Goal: Information Seeking & Learning: Learn about a topic

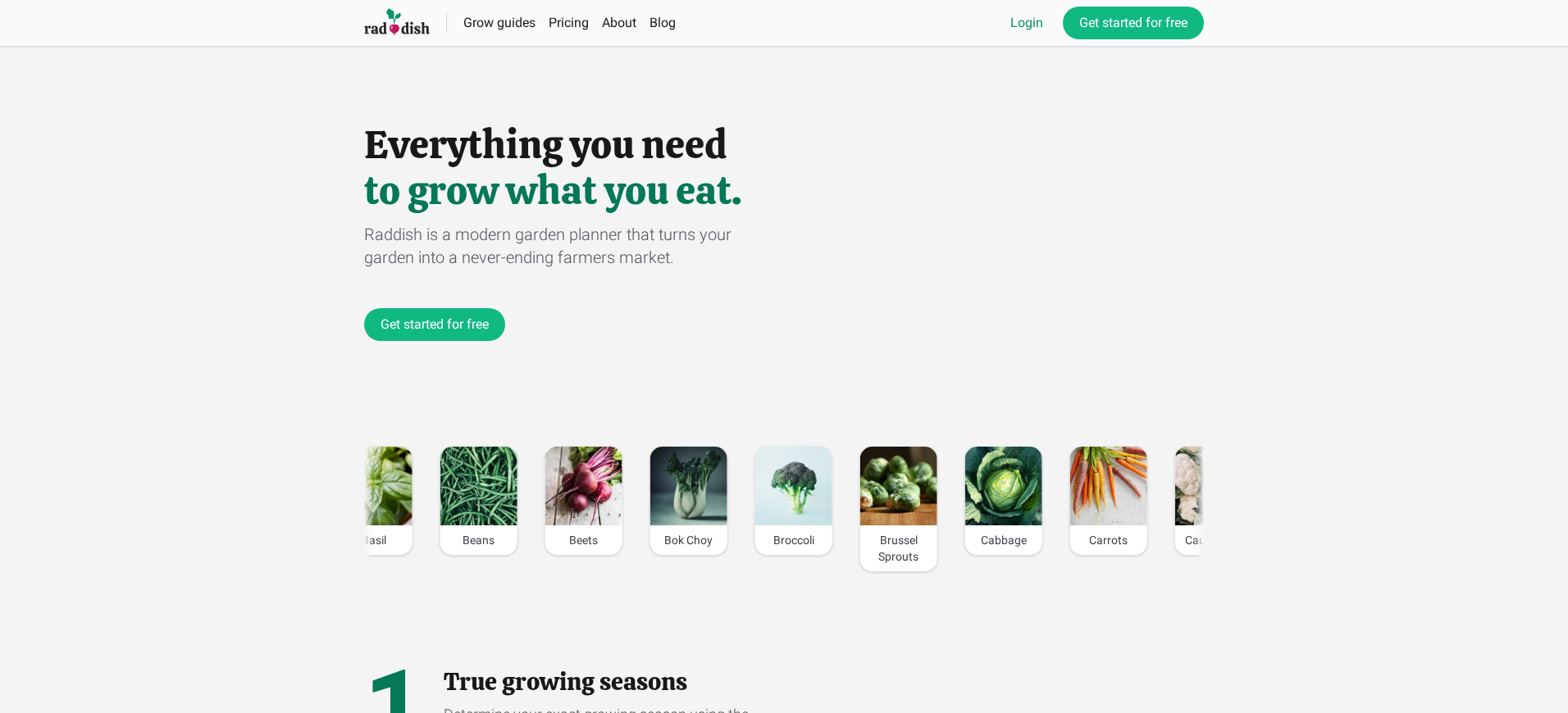
click at [1024, 23] on link "Login" at bounding box center [1026, 22] width 33 height 20
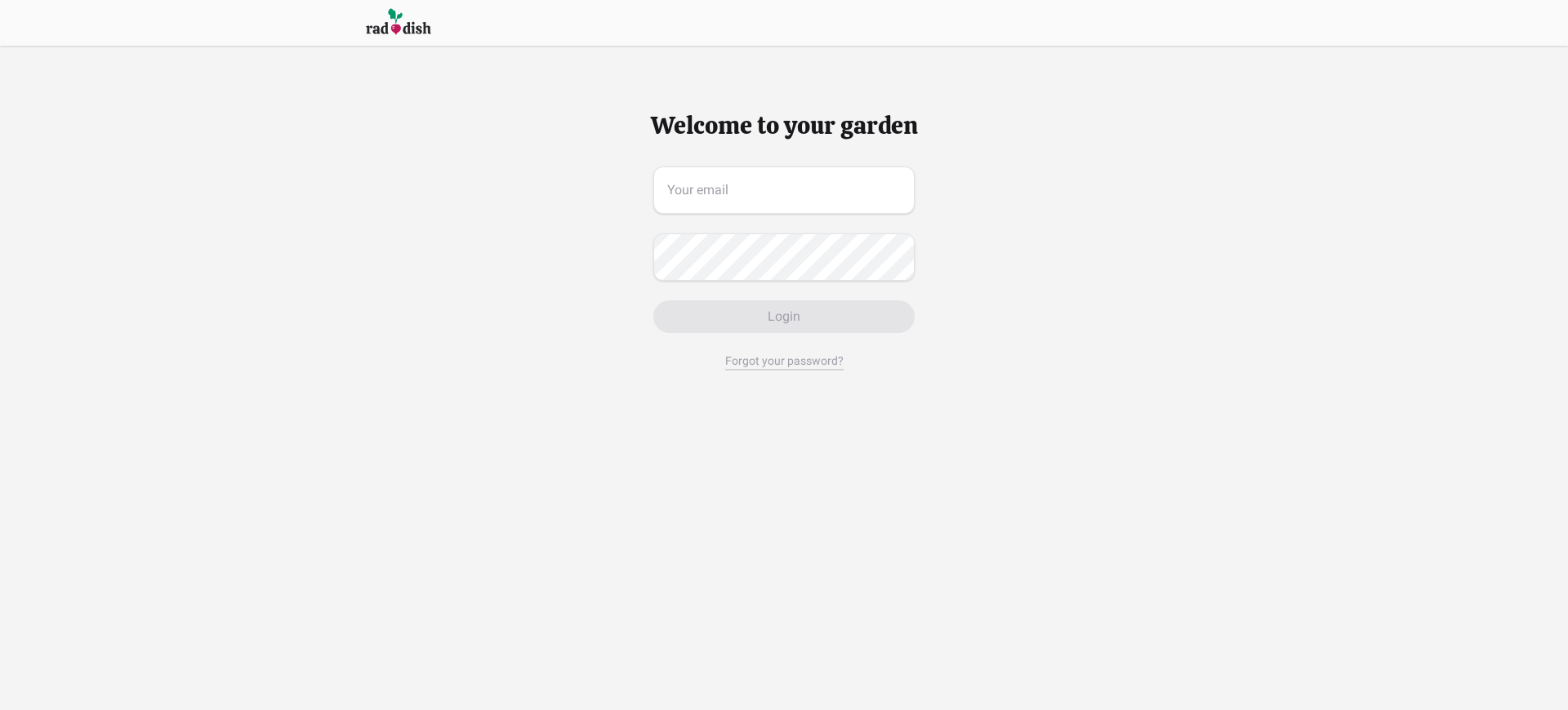
click at [783, 316] on span "Login" at bounding box center [783, 316] width 33 height 20
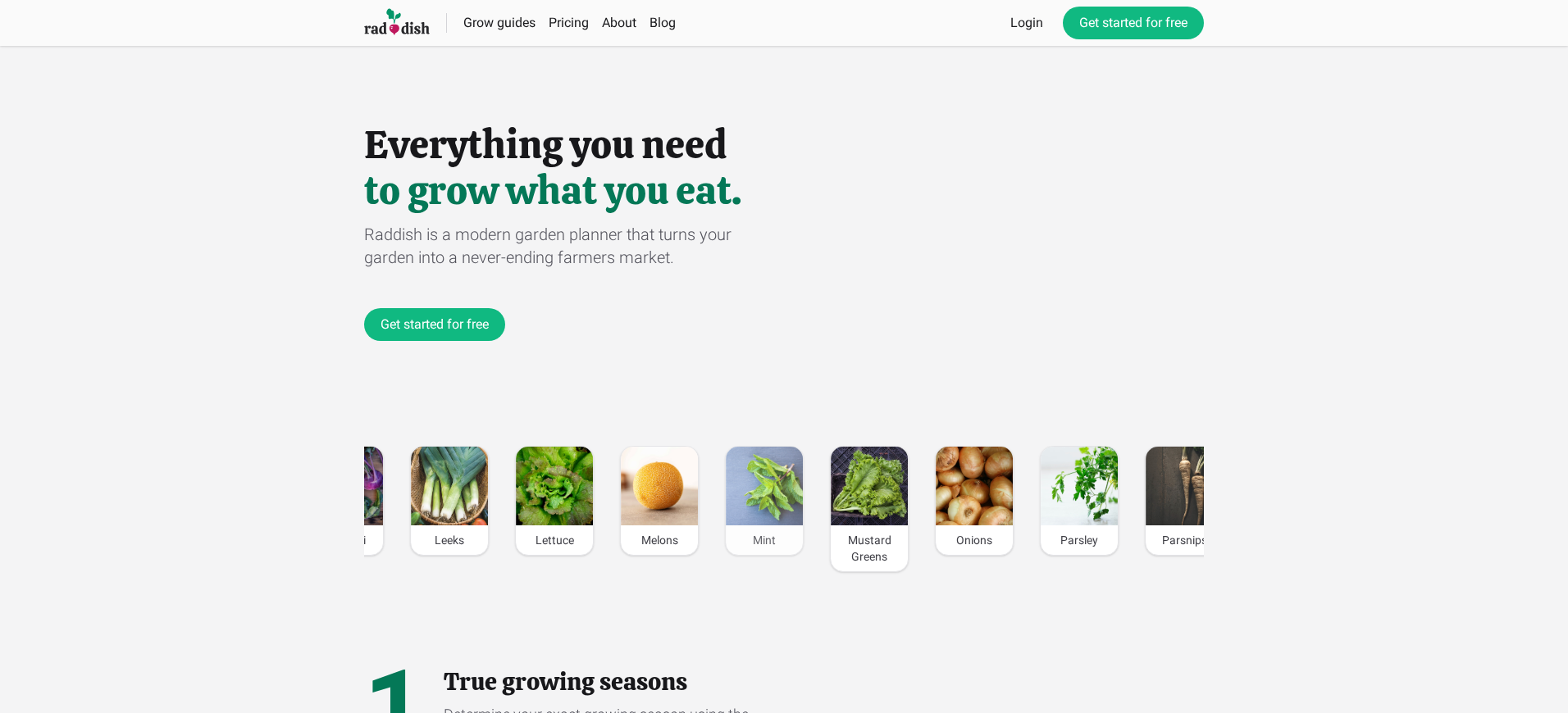
click at [764, 540] on div "Mint" at bounding box center [764, 540] width 77 height 30
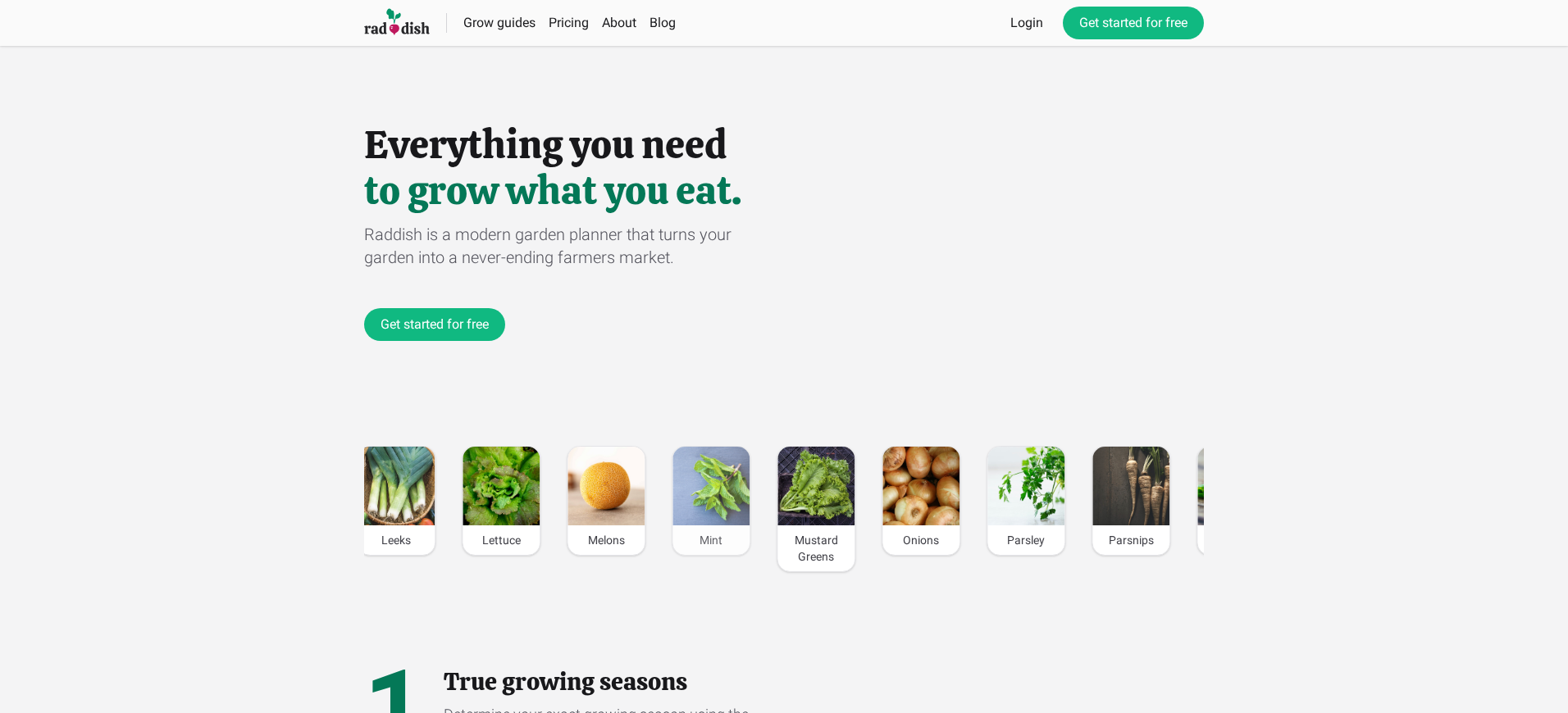
click at [711, 540] on div "Mint" at bounding box center [711, 540] width 77 height 30
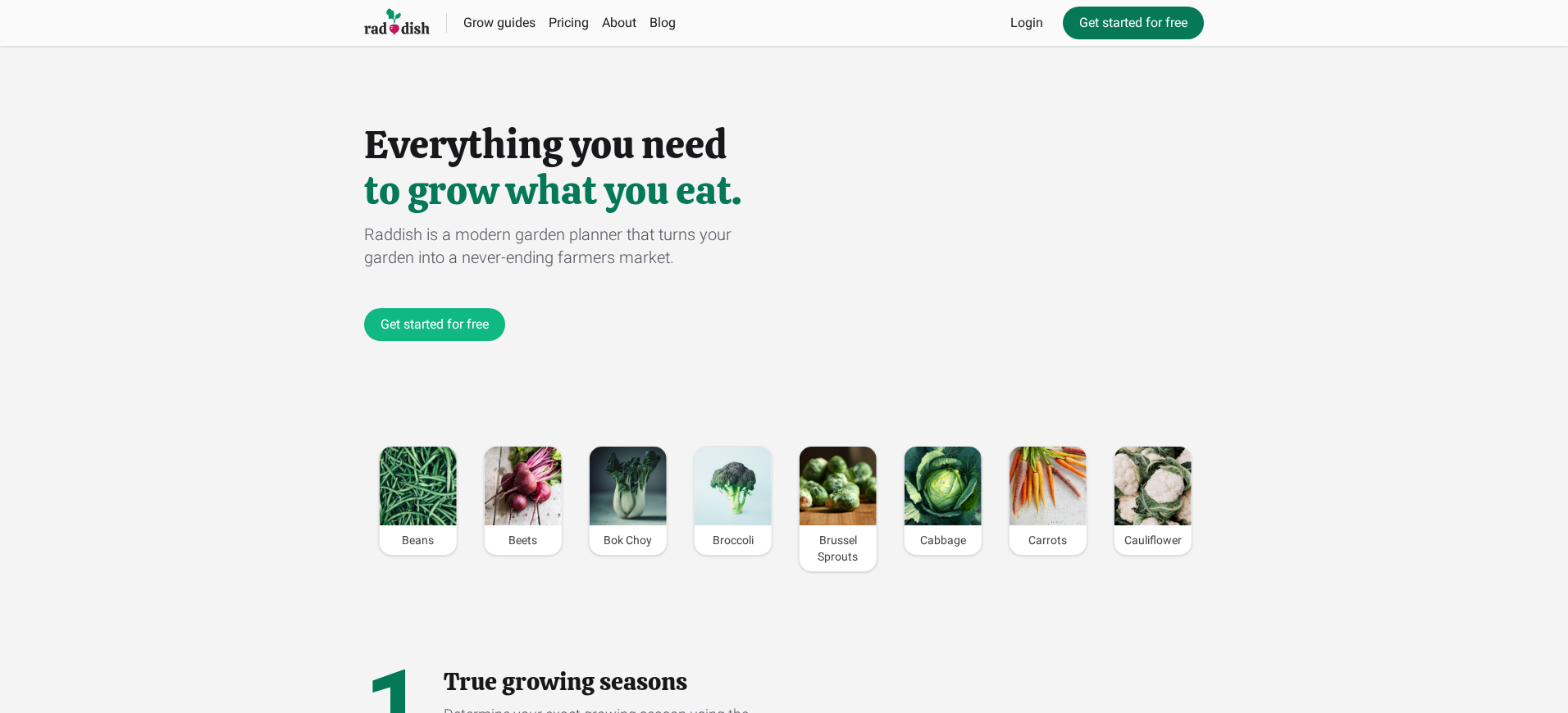
click at [1131, 23] on link "Get started for free" at bounding box center [1132, 22] width 141 height 33
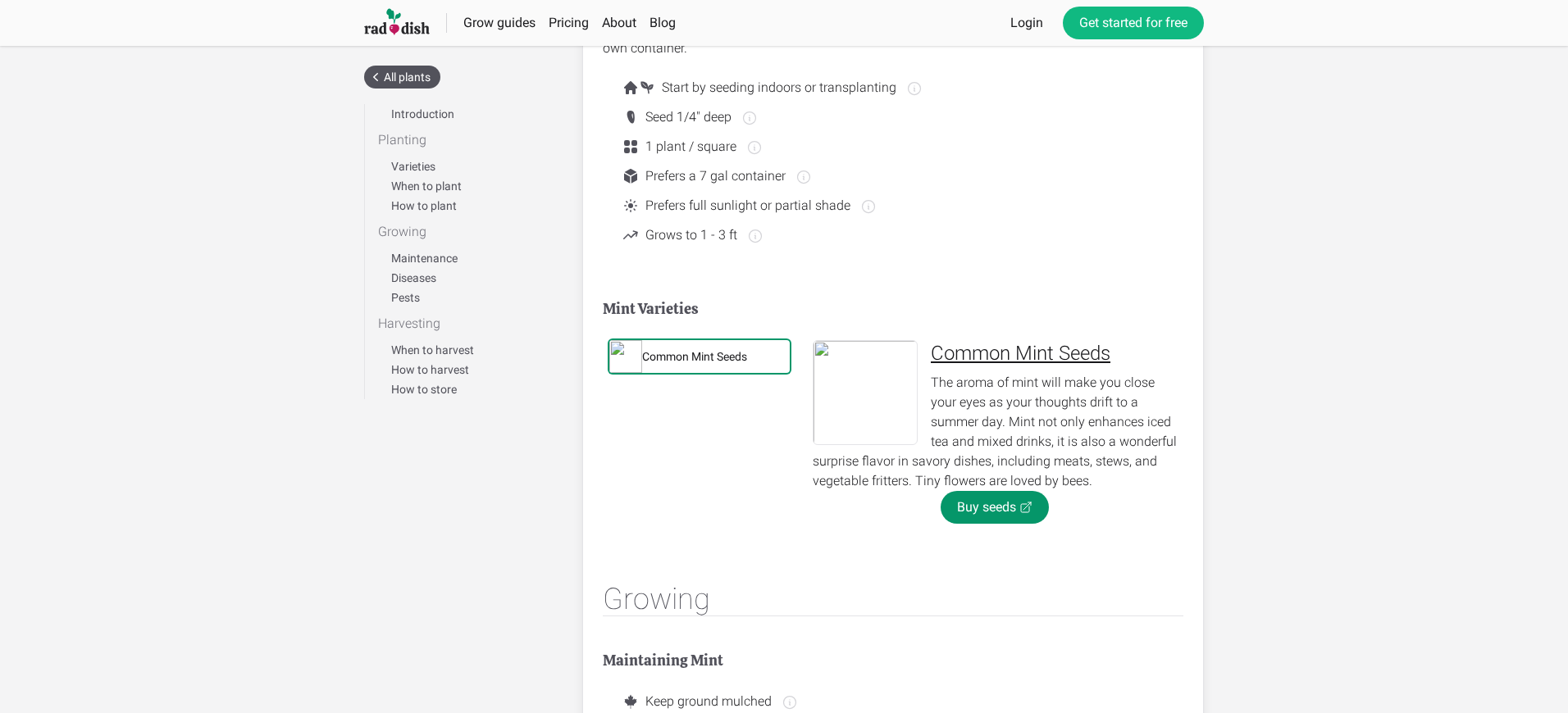
scroll to position [553, 0]
click at [696, 356] on div "Common Mint Seeds" at bounding box center [695, 357] width 105 height 17
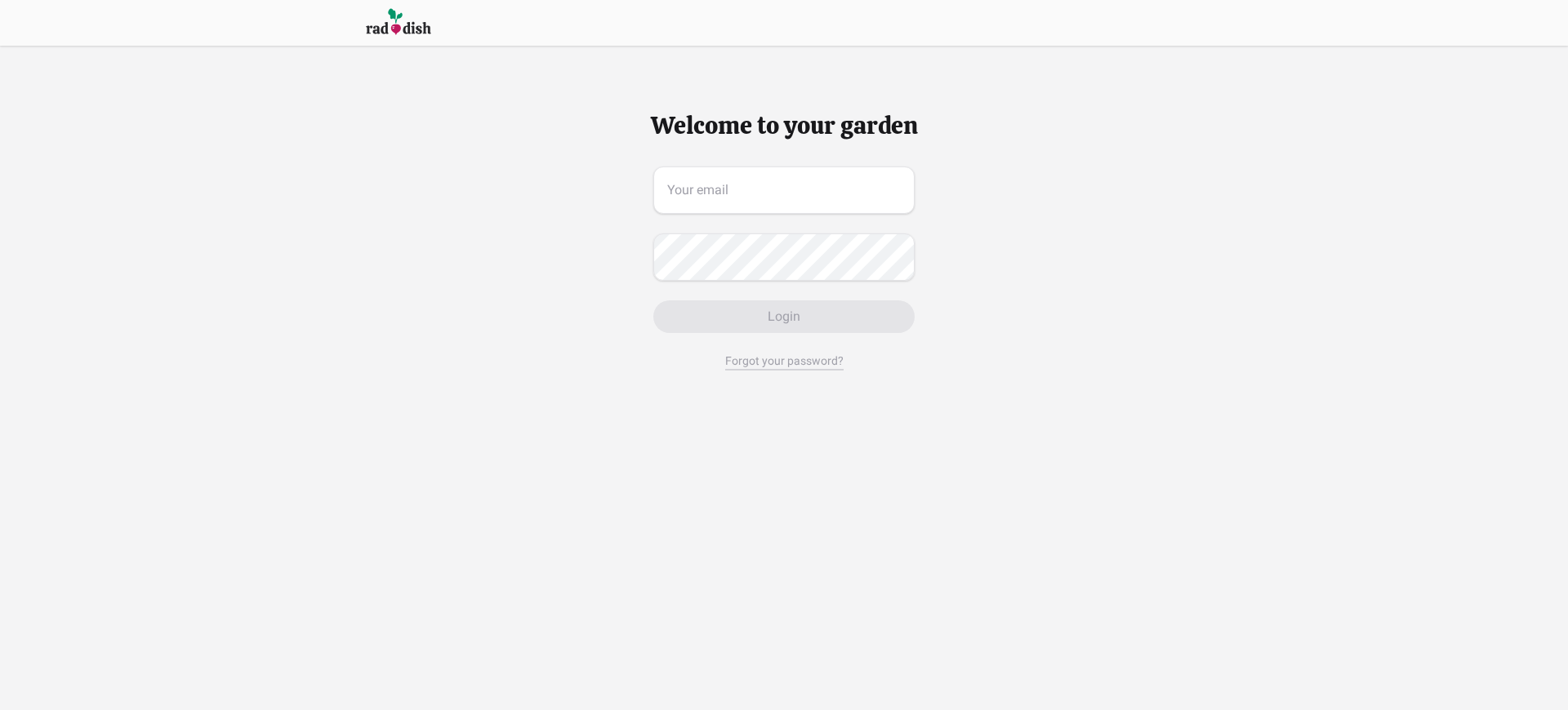
click at [783, 316] on span "Login" at bounding box center [783, 316] width 33 height 20
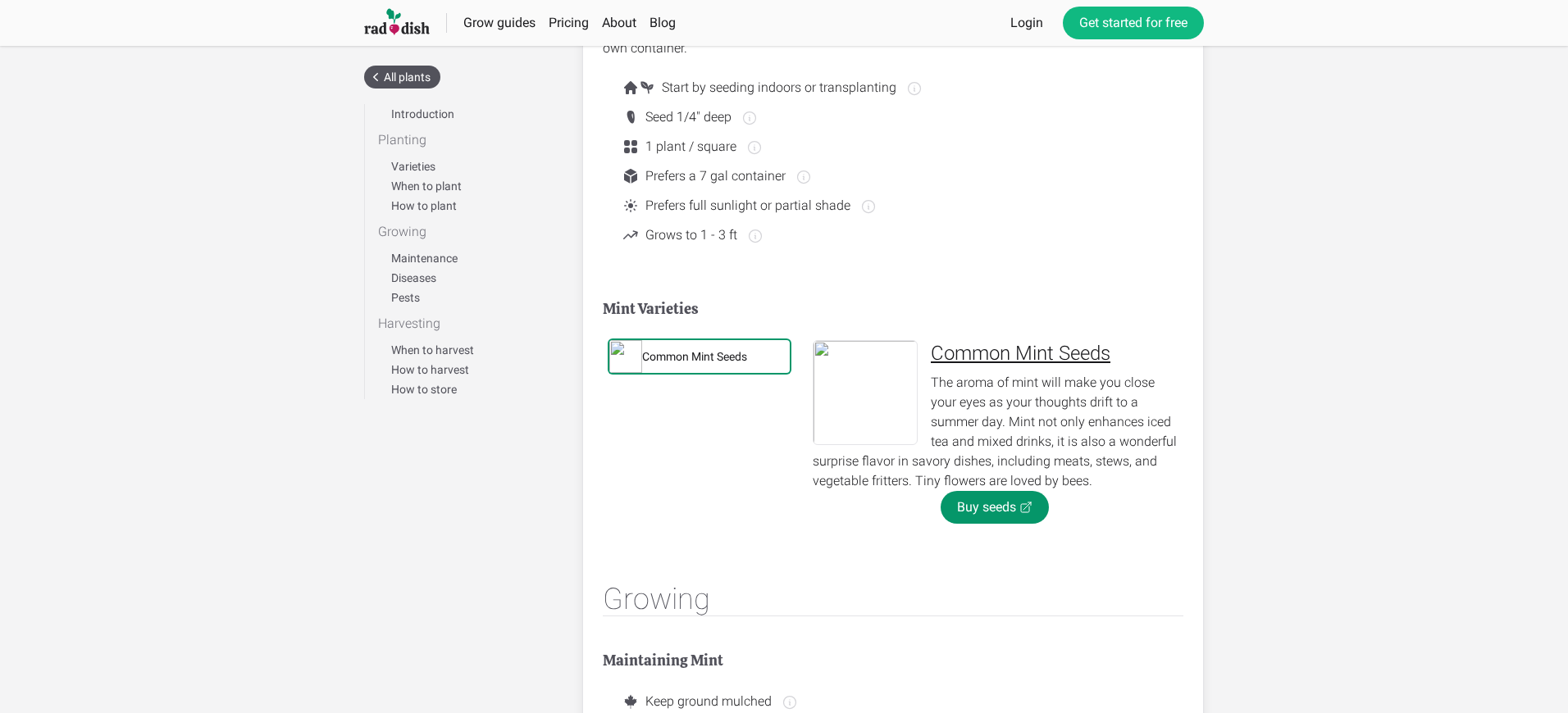
click at [696, 356] on div "Common Mint Seeds" at bounding box center [695, 357] width 105 height 17
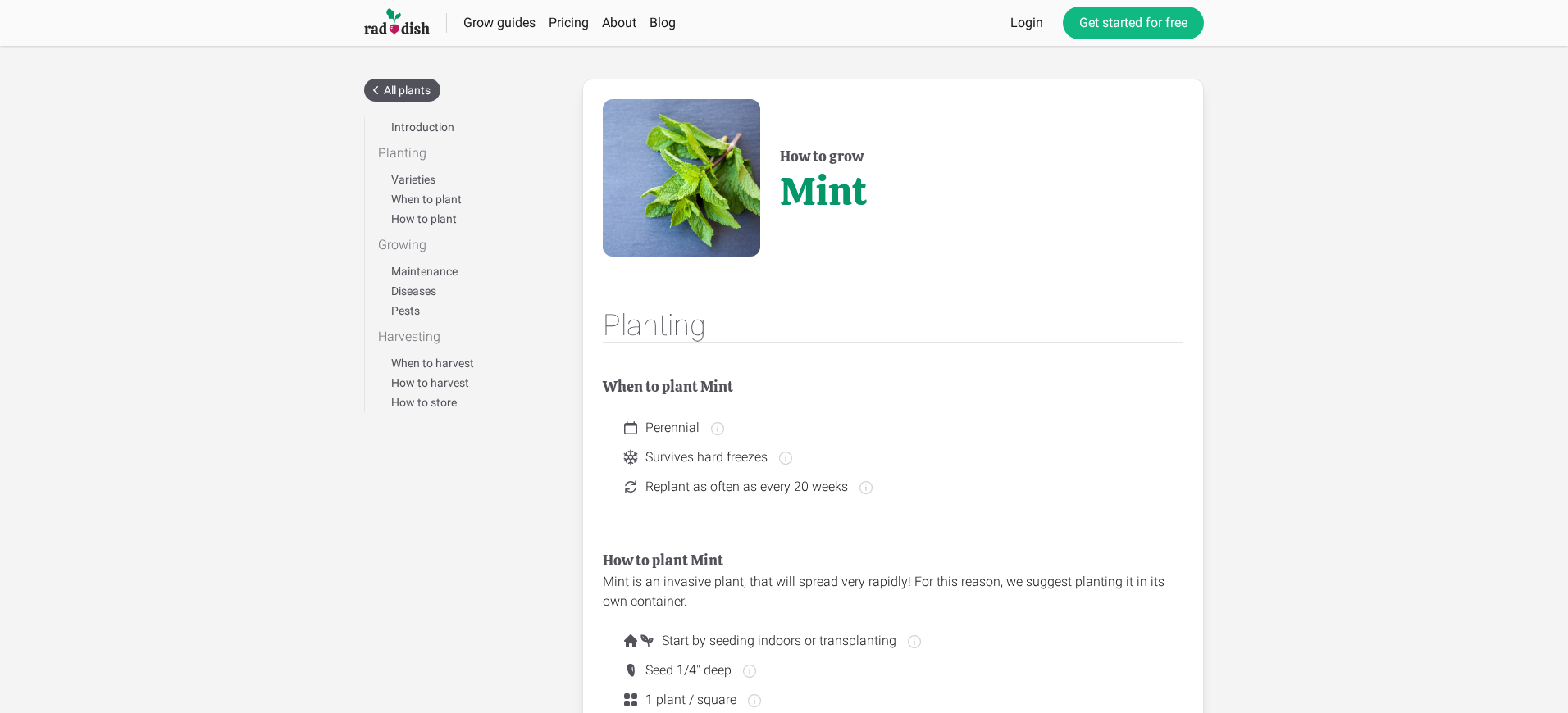
scroll to position [553, 0]
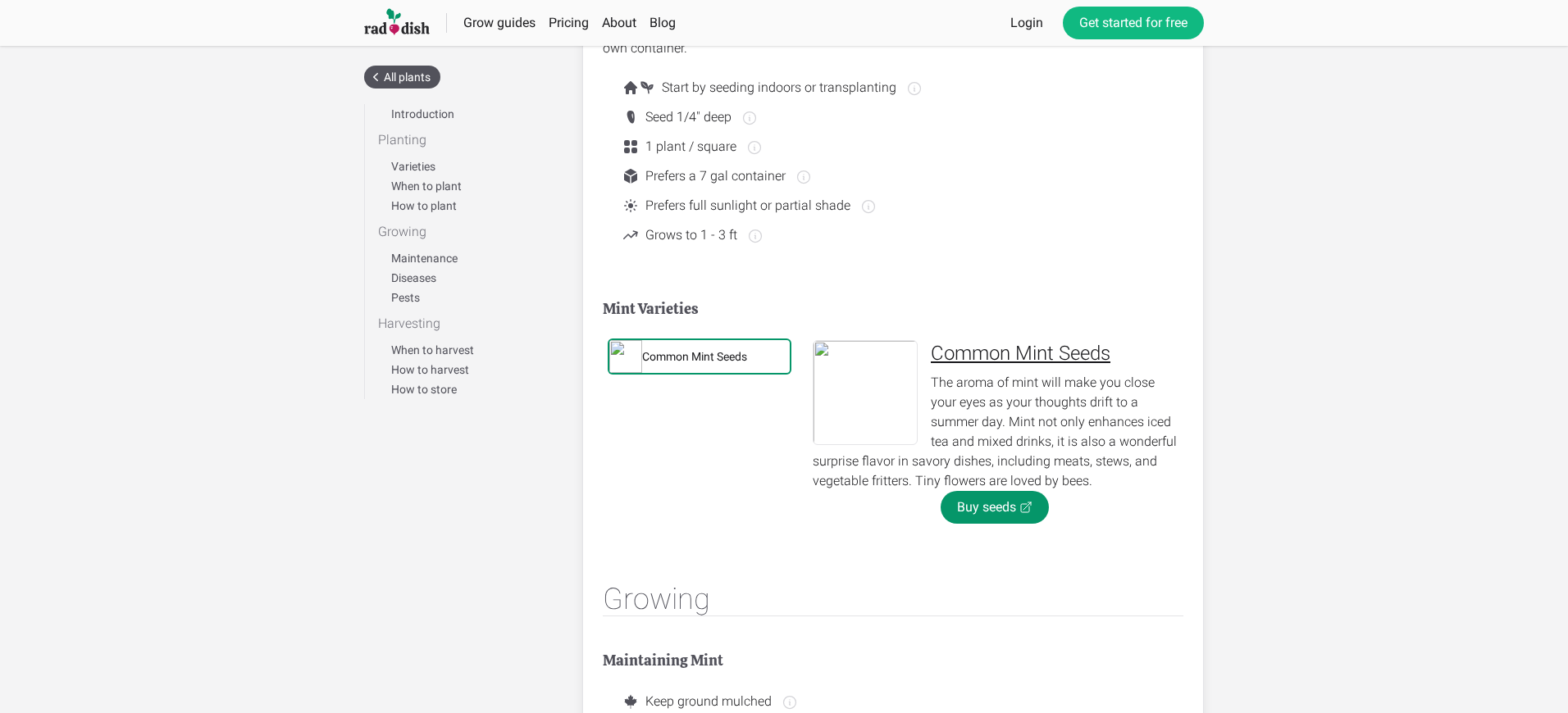
click at [696, 356] on div "Common Mint Seeds" at bounding box center [695, 357] width 105 height 17
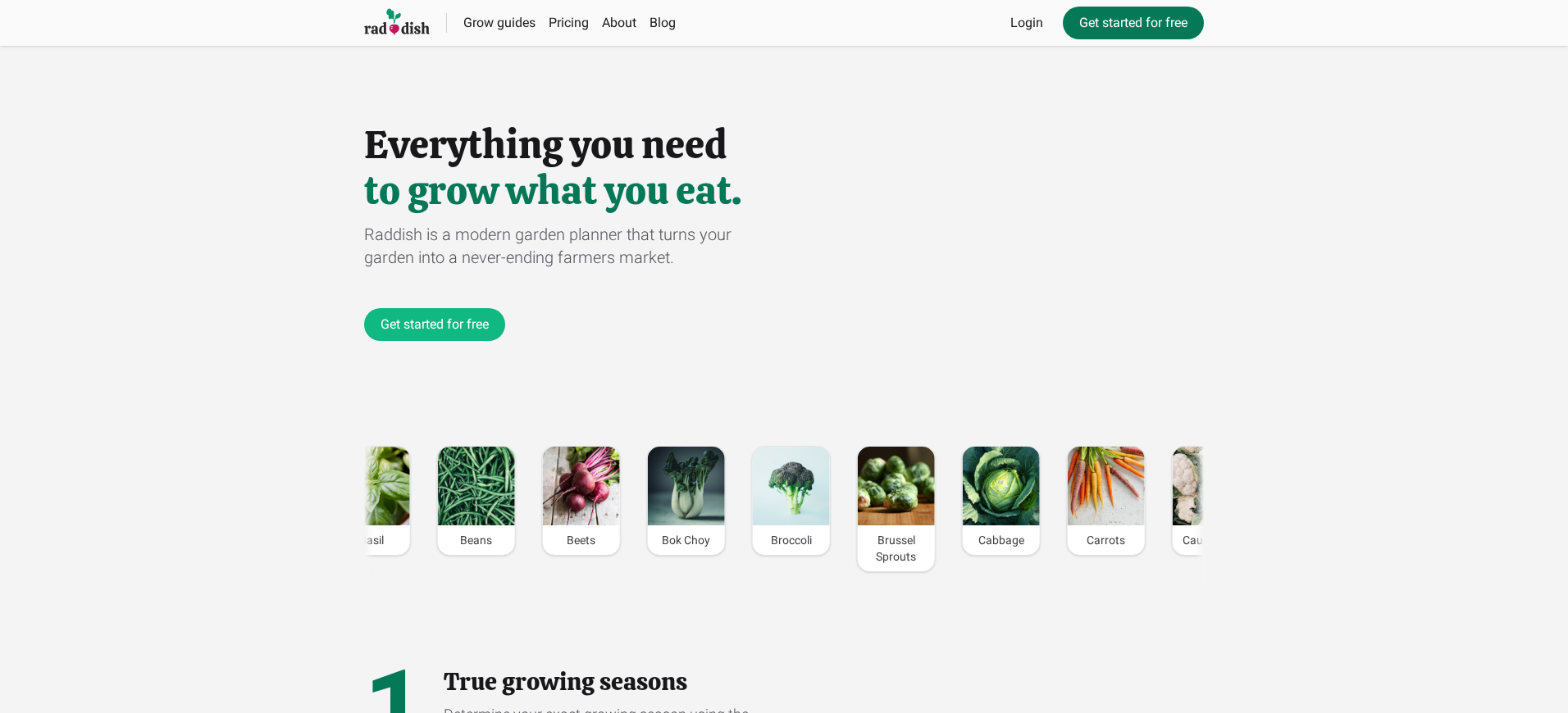
click at [1131, 23] on link "Get started for free" at bounding box center [1132, 22] width 141 height 33
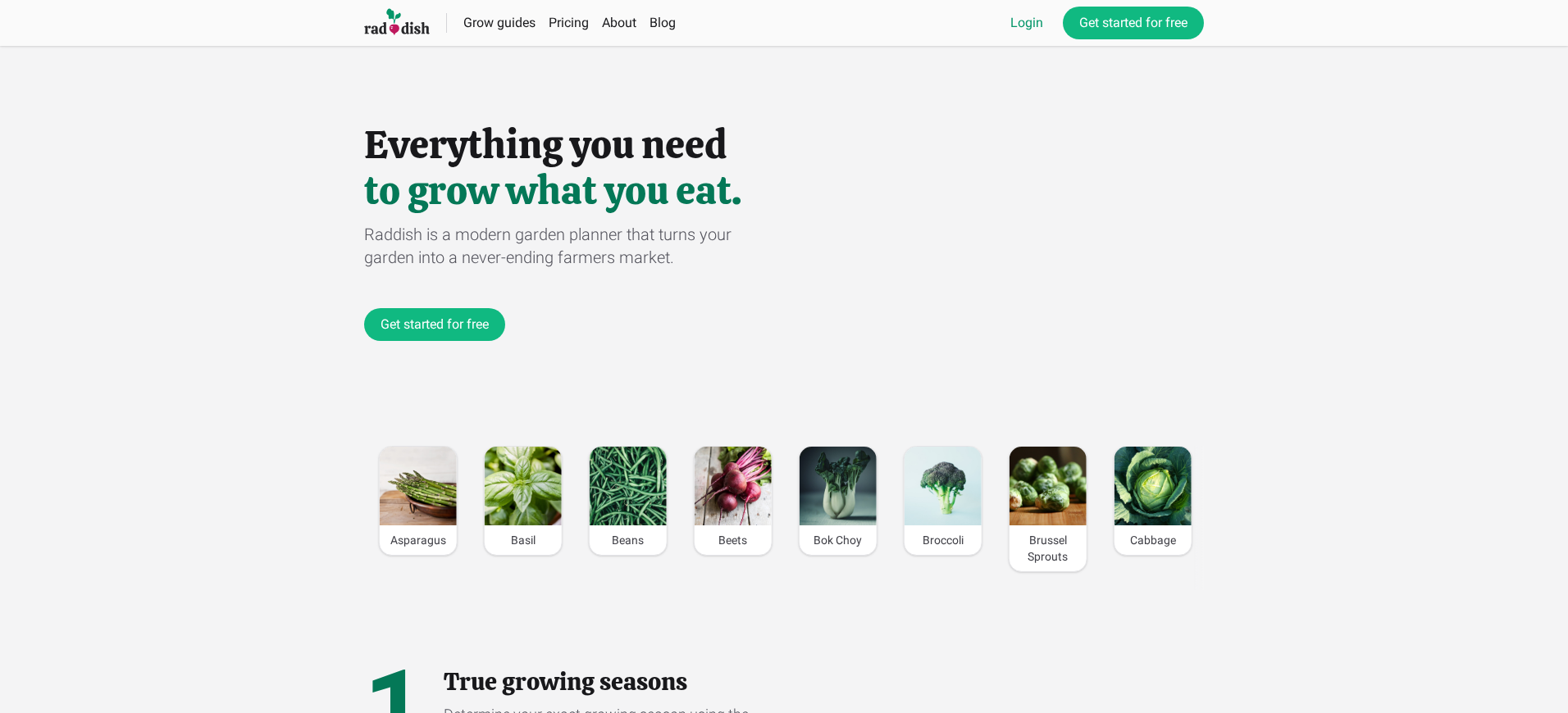
click at [1024, 23] on link "Login" at bounding box center [1026, 22] width 33 height 20
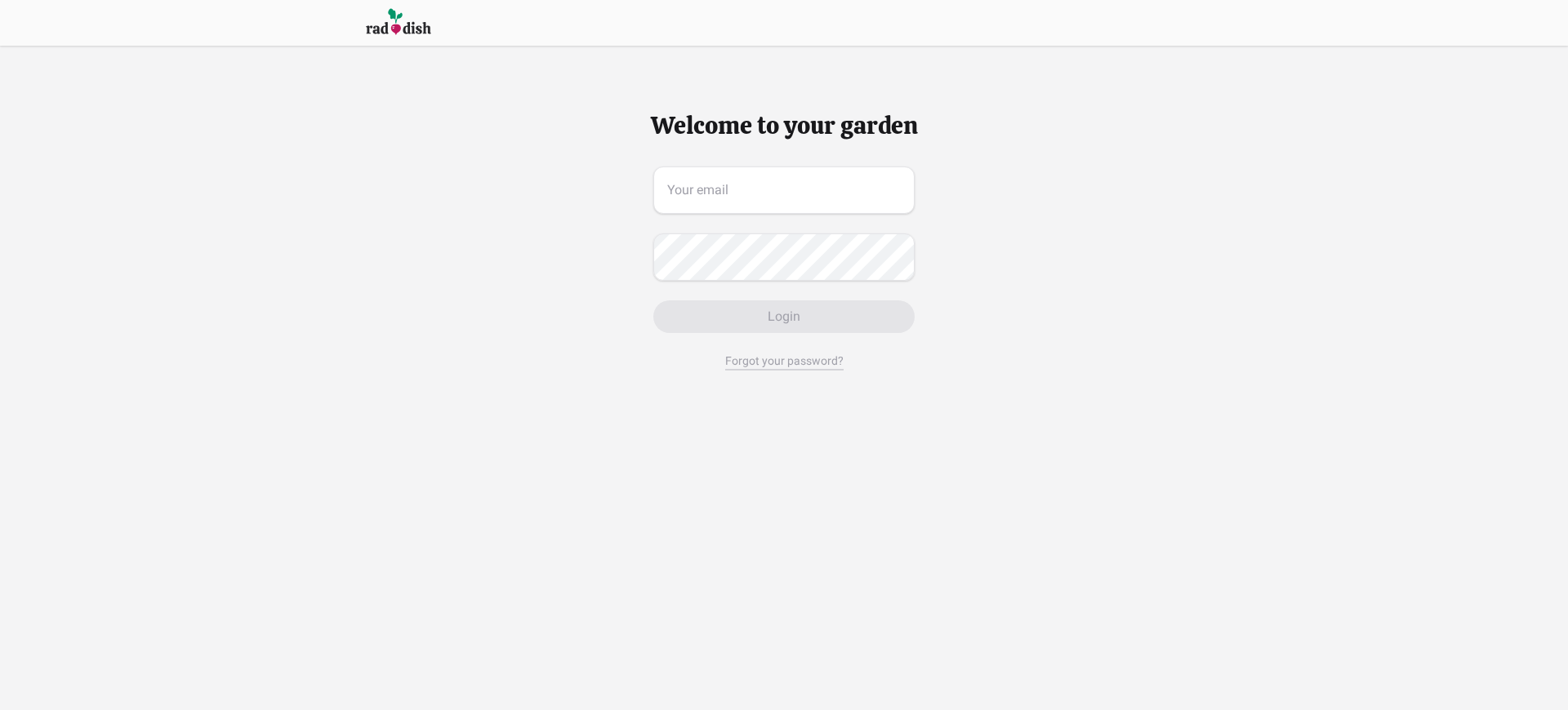
click at [783, 316] on span "Login" at bounding box center [783, 316] width 33 height 20
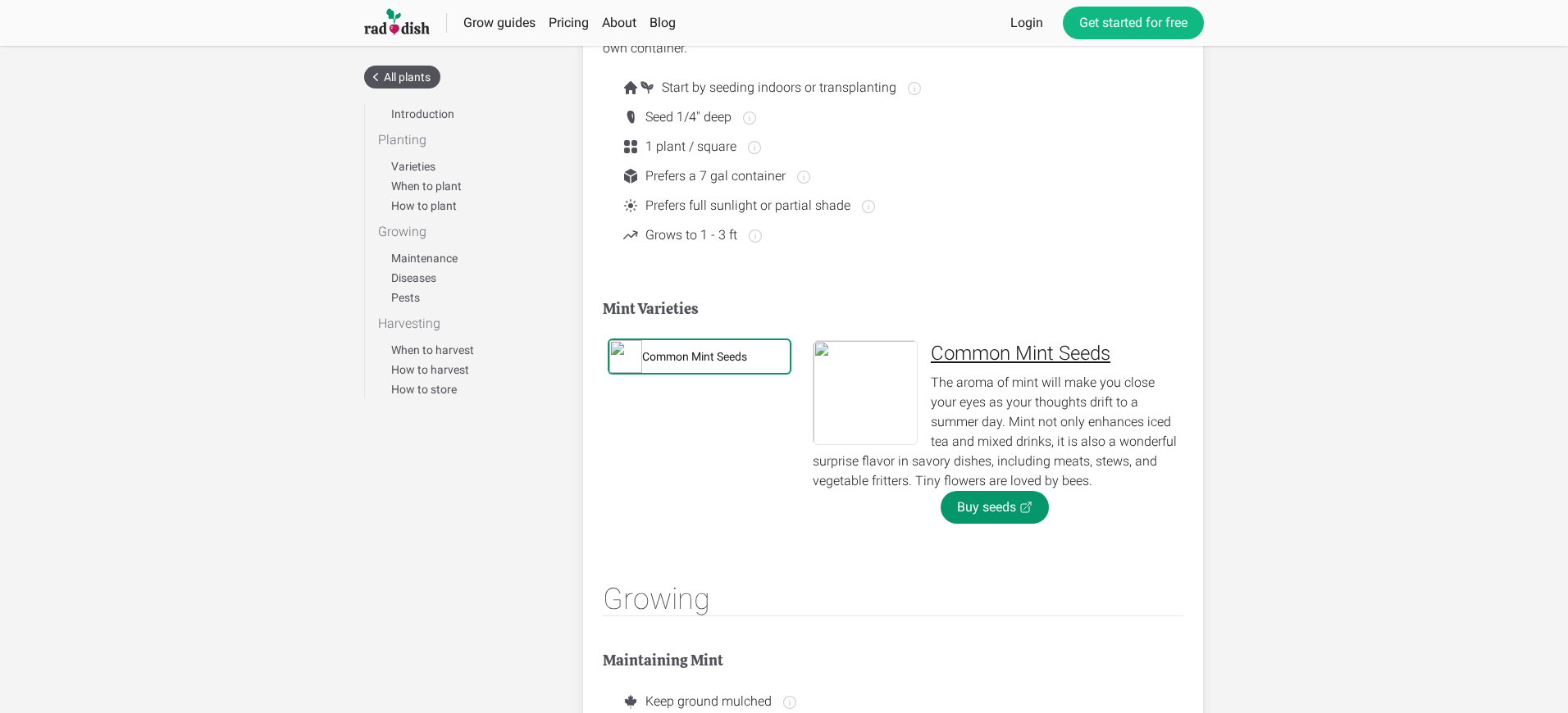
click at [696, 356] on div "Common Mint Seeds" at bounding box center [695, 357] width 105 height 17
click at [994, 507] on link "Buy seeds" at bounding box center [995, 506] width 108 height 33
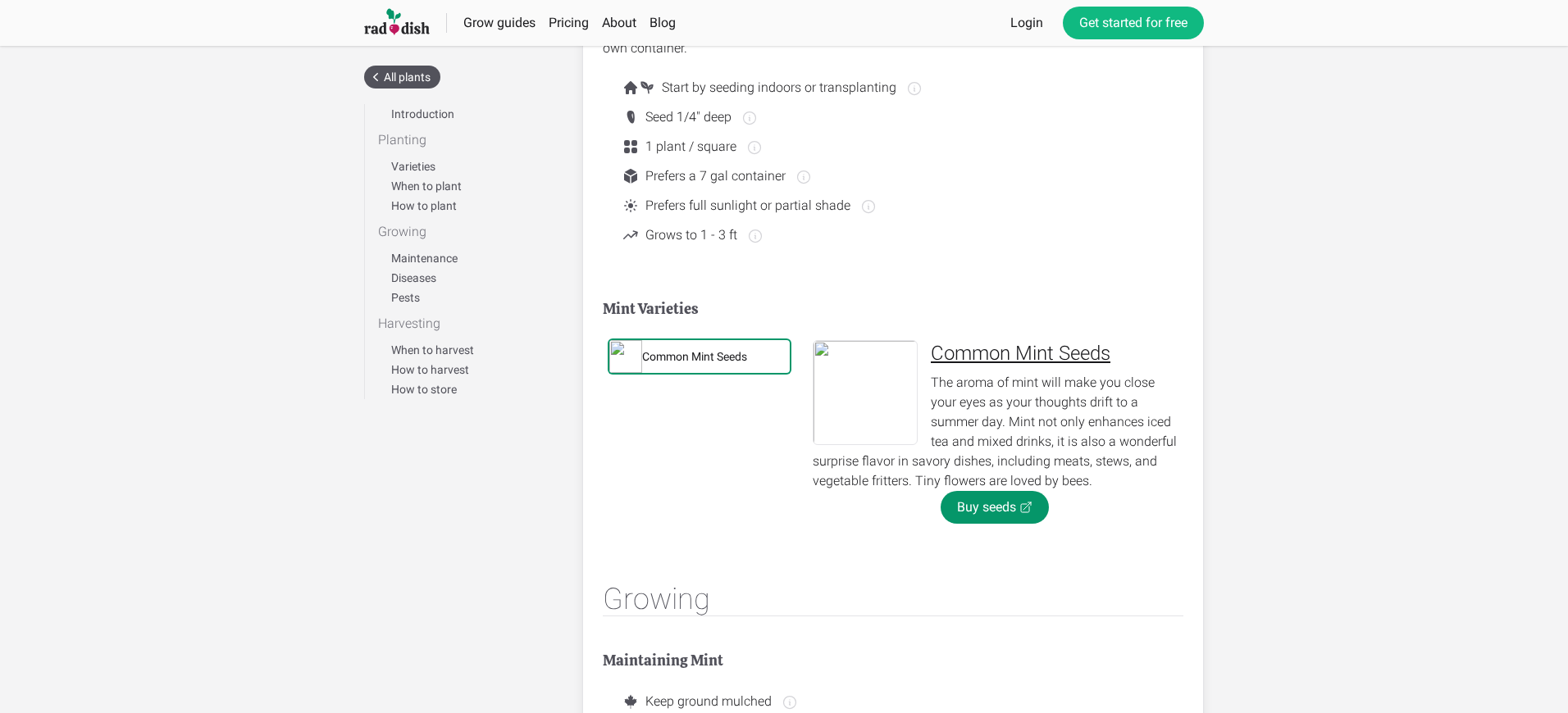
click at [696, 356] on div "Common Mint Seeds" at bounding box center [695, 357] width 105 height 17
click at [994, 507] on link "Buy seeds" at bounding box center [995, 506] width 108 height 33
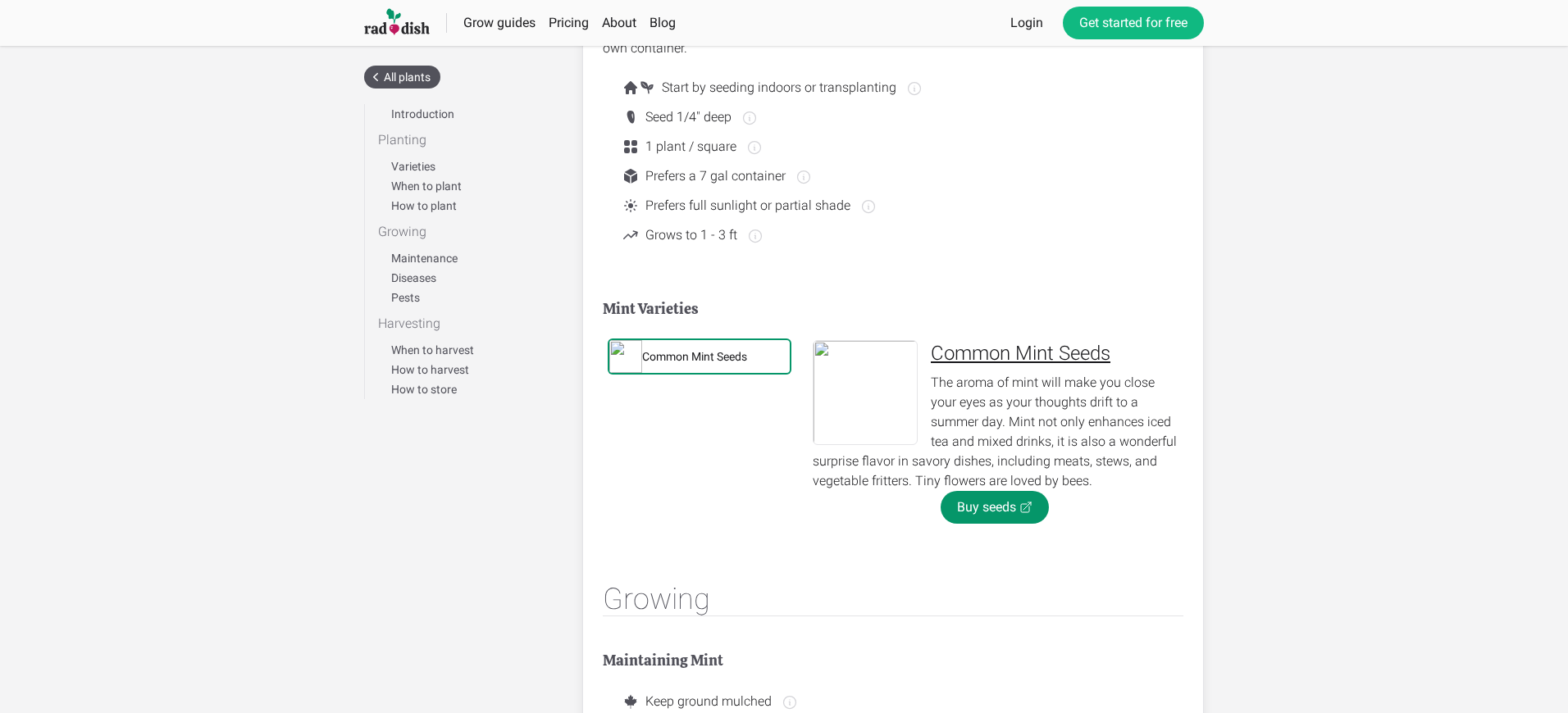
scroll to position [553, 0]
click at [696, 356] on div "Common Mint Seeds" at bounding box center [695, 357] width 105 height 17
click at [994, 507] on link "Buy seeds" at bounding box center [995, 506] width 108 height 33
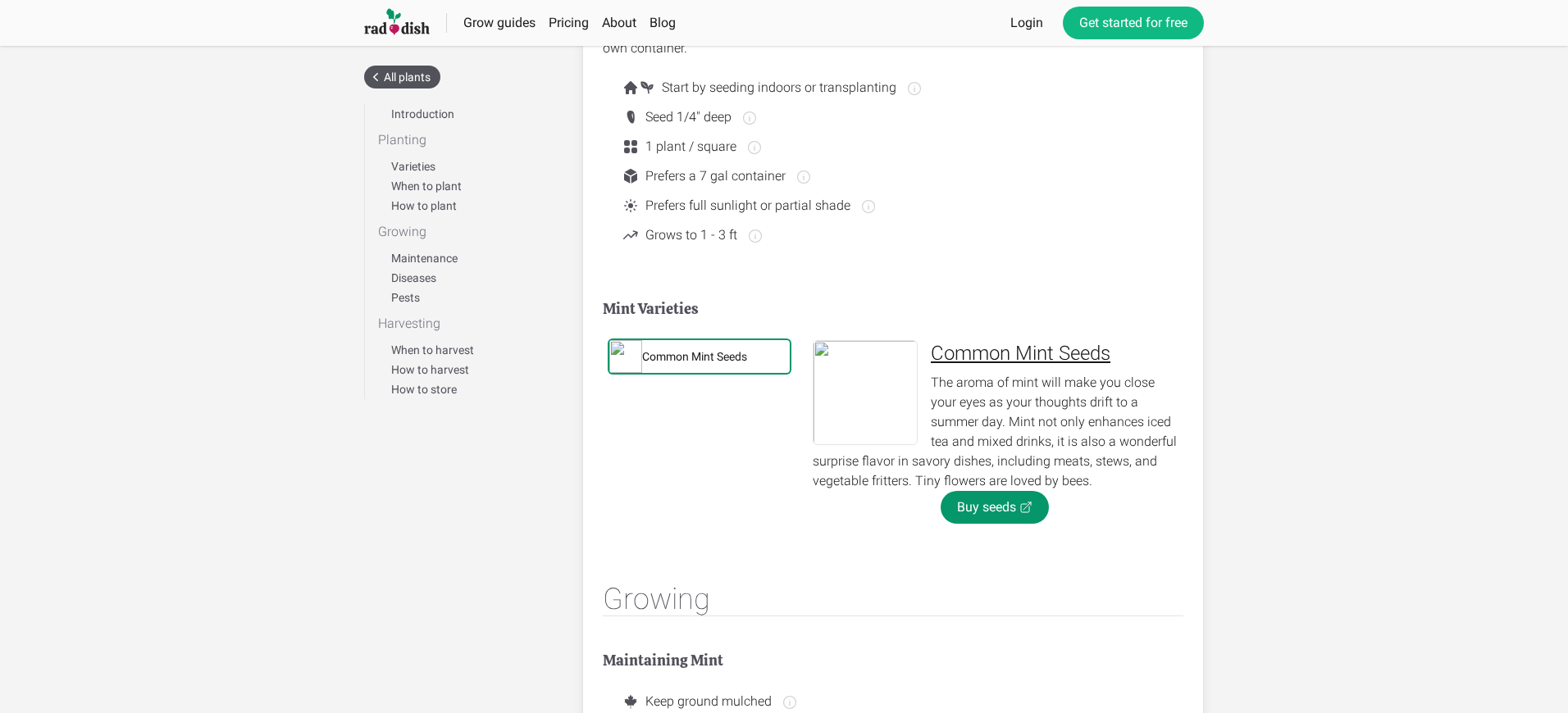
click at [696, 356] on div "Common Mint Seeds" at bounding box center [695, 357] width 105 height 17
click at [994, 507] on link "Buy seeds" at bounding box center [995, 506] width 108 height 33
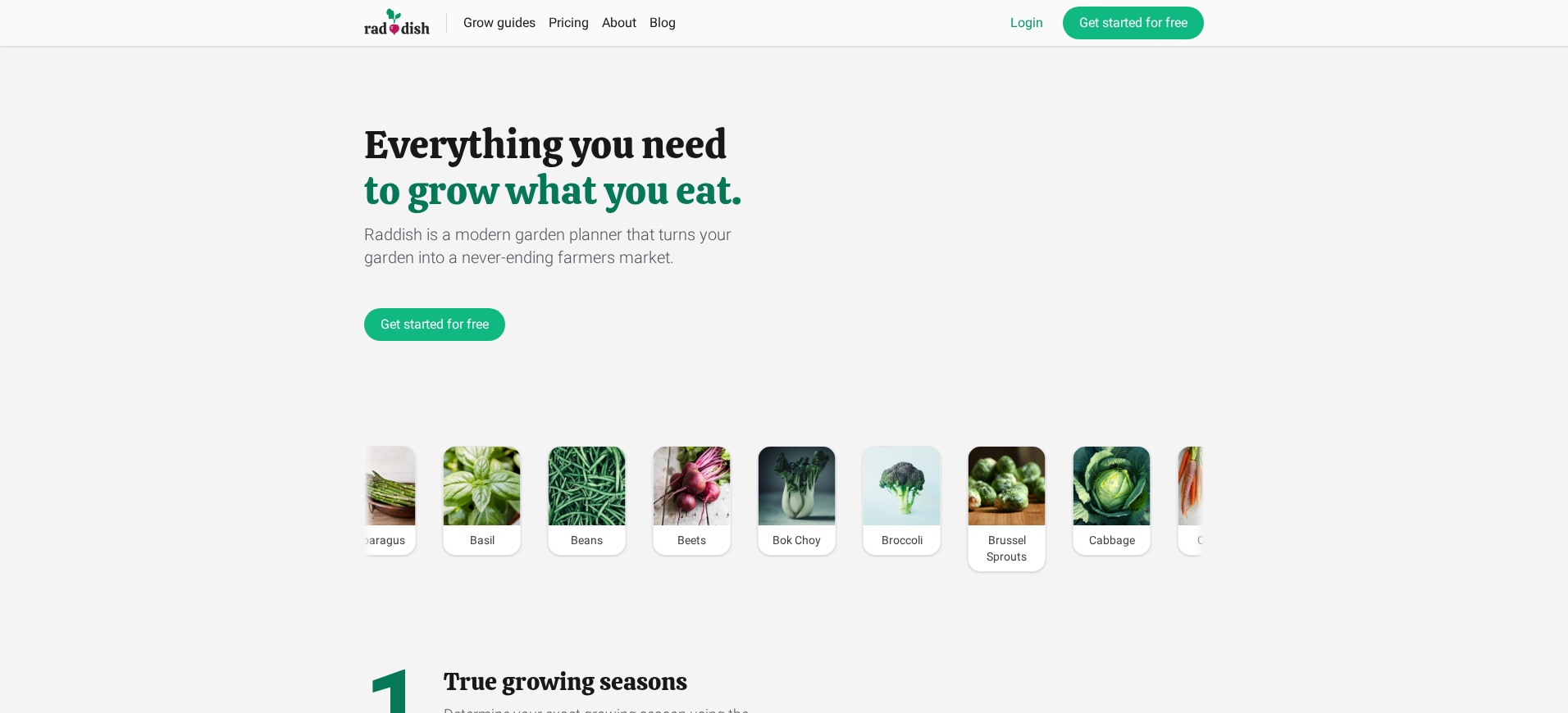
click at [1024, 23] on link "Login" at bounding box center [1026, 22] width 33 height 20
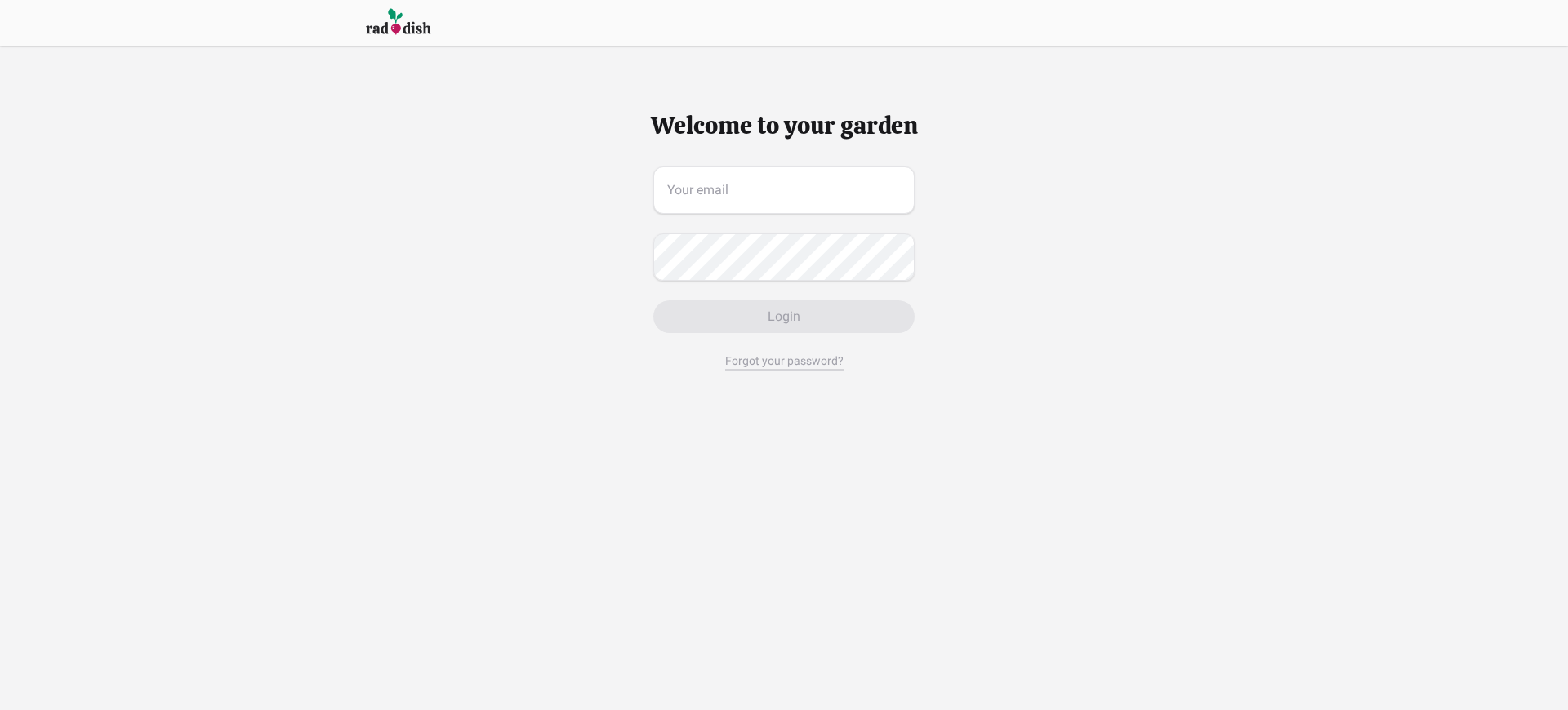
click at [783, 316] on span "Login" at bounding box center [783, 316] width 33 height 20
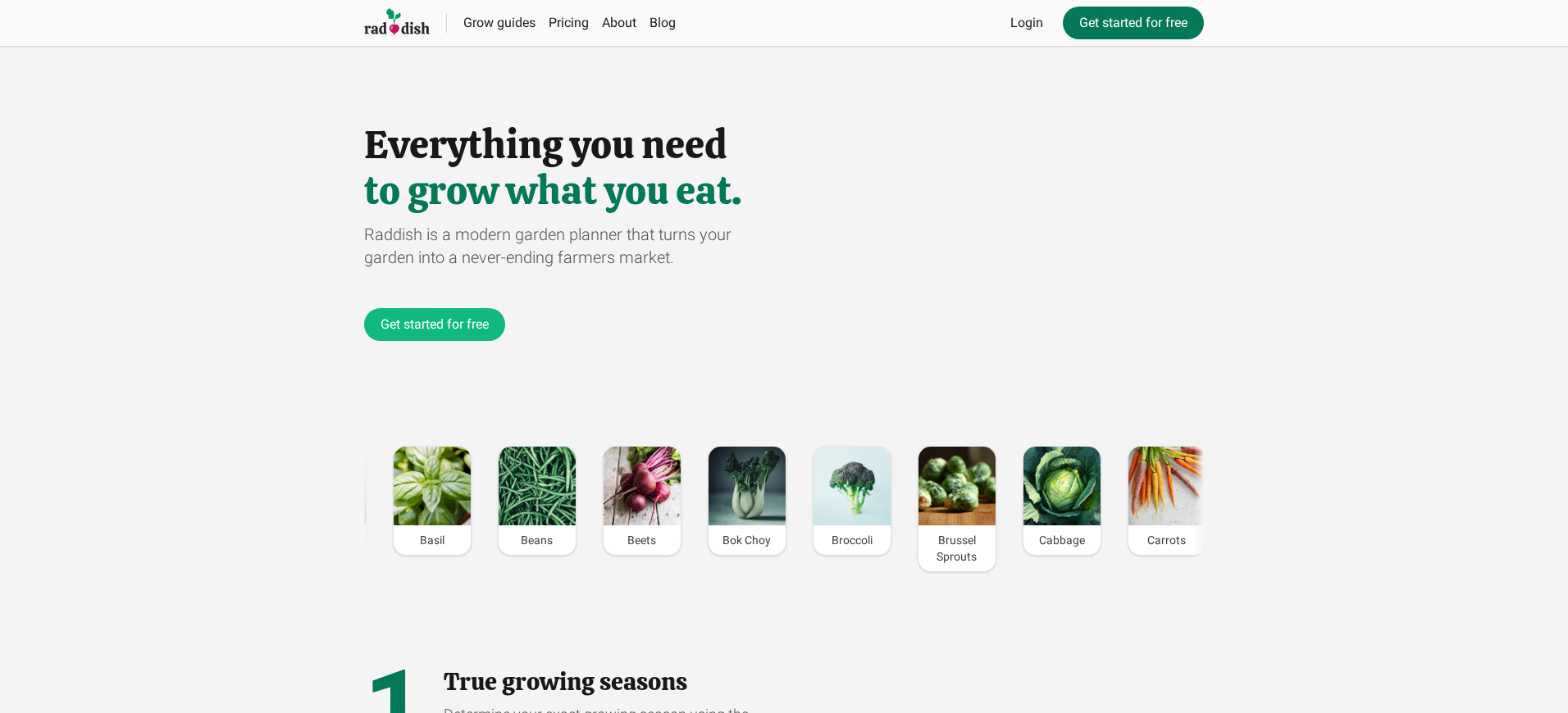
click at [1131, 23] on link "Get started for free" at bounding box center [1132, 22] width 141 height 33
